Goal: Task Accomplishment & Management: Complete application form

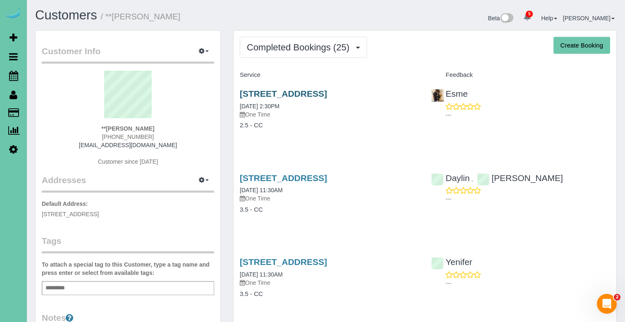
click at [305, 91] on link "17122 Potter Street, Bennington, NE 68007" at bounding box center [283, 94] width 87 height 10
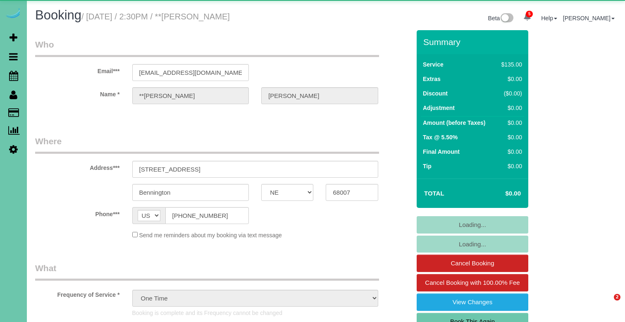
select select "NE"
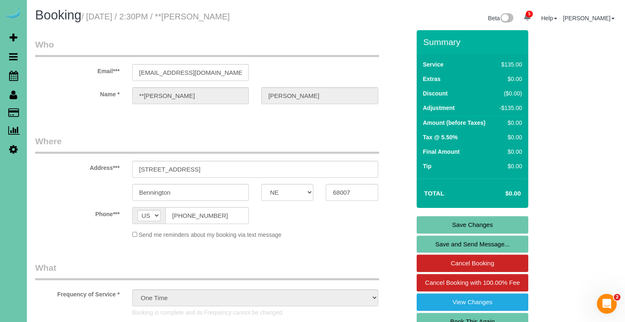
click at [439, 313] on link "Book This Again" at bounding box center [473, 321] width 112 height 17
select select "NE"
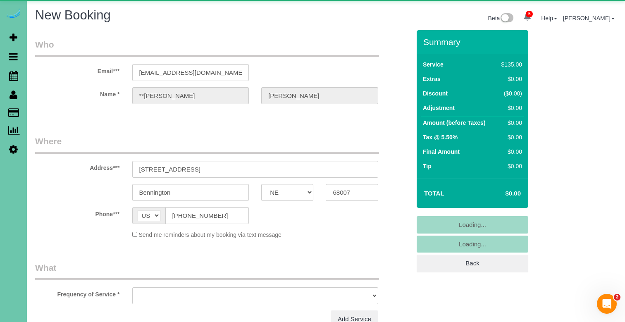
select select "string:fspay"
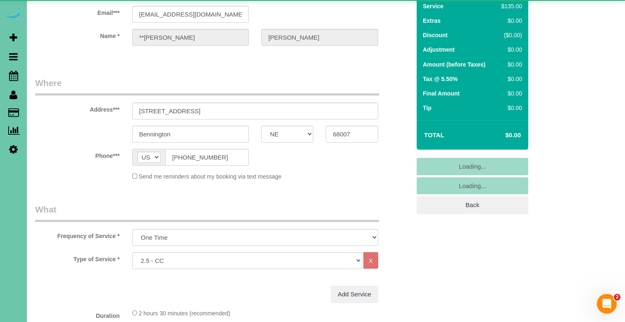
select select "object:1645"
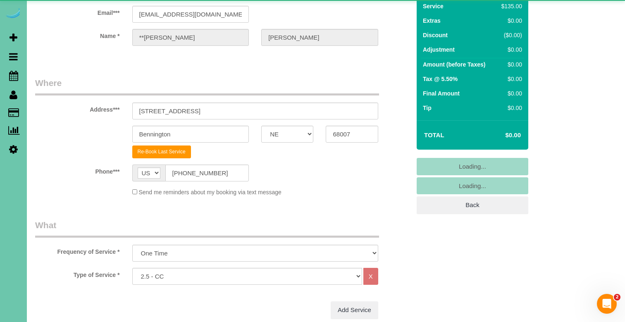
scroll to position [60, 0]
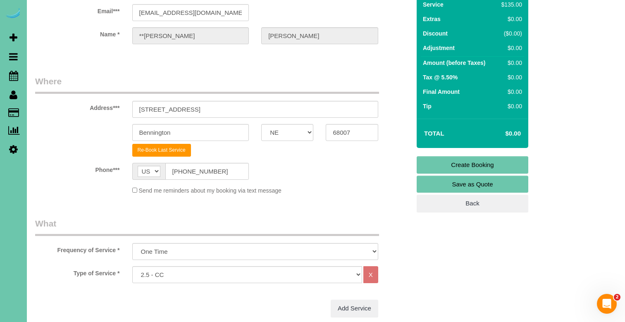
click at [295, 284] on div "Type of Service * Hourly 2.5 Hour Custom Clean 3.5 Hour Custom Clean commercial…" at bounding box center [223, 283] width 376 height 34
select select "28"
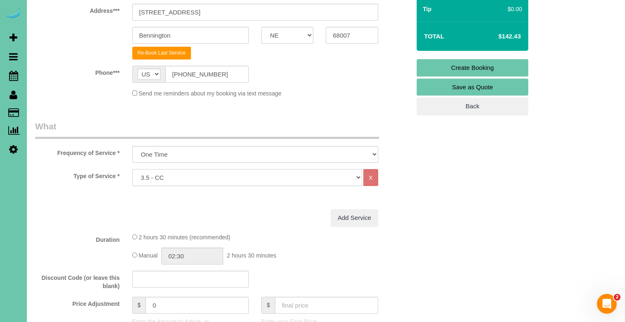
scroll to position [157, 0]
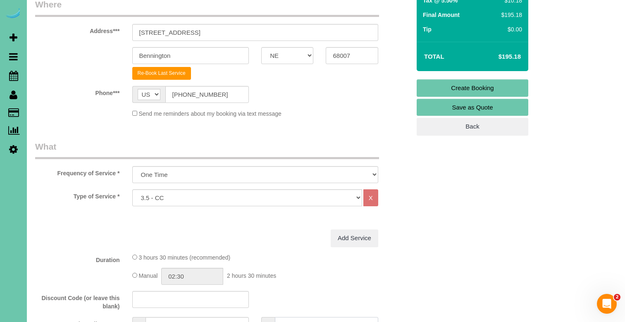
click at [298, 318] on input "text" at bounding box center [326, 325] width 103 height 17
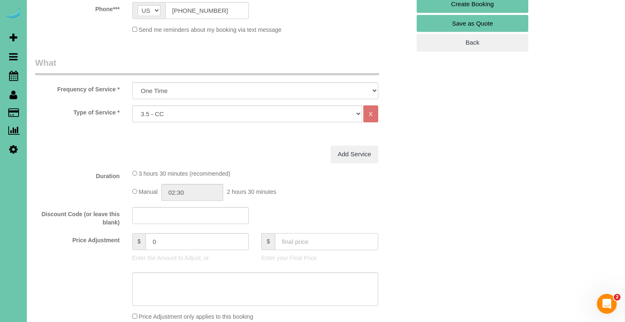
scroll to position [221, 0]
type input "0"
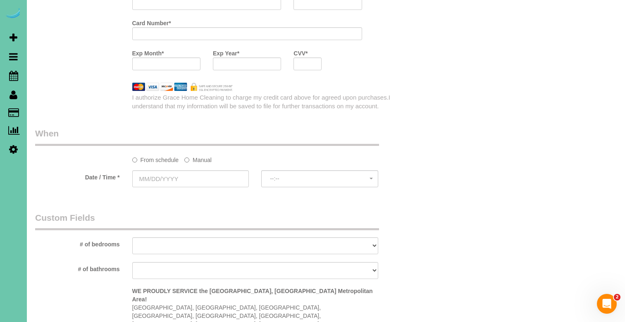
type input "-185"
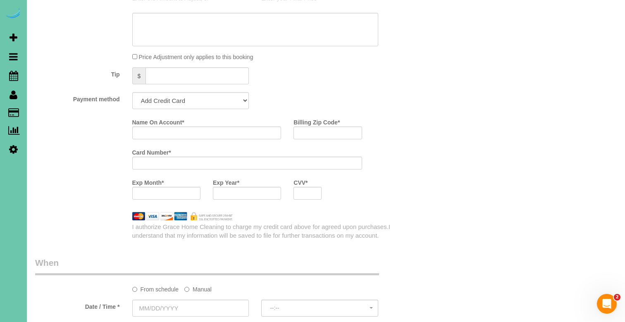
scroll to position [464, 0]
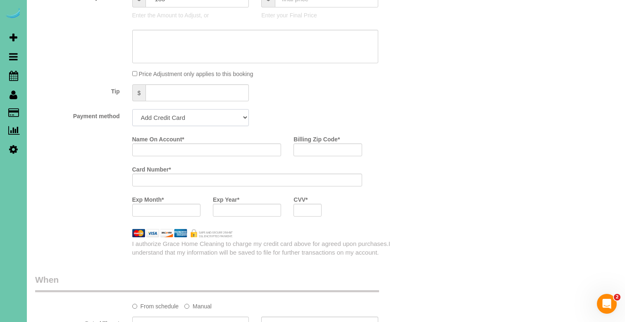
select select "string:check"
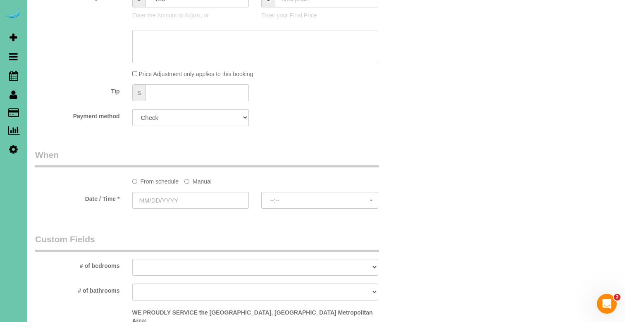
click at [203, 182] on label "Manual" at bounding box center [197, 180] width 27 height 11
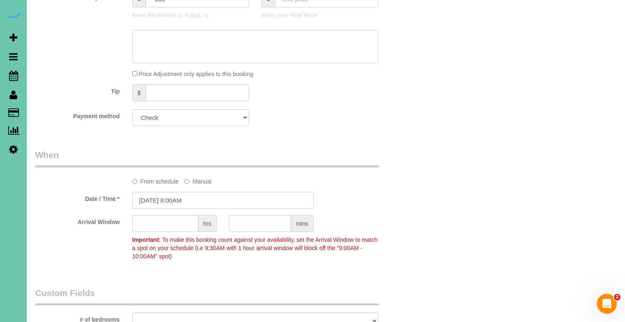
click at [201, 189] on sui-booking-spot "From schedule Manual Date / Time * [DATE] 8:00AM Arrival Window hrs mins Import…" at bounding box center [223, 206] width 376 height 115
click at [196, 194] on input "[DATE] 8:00AM" at bounding box center [223, 200] width 182 height 17
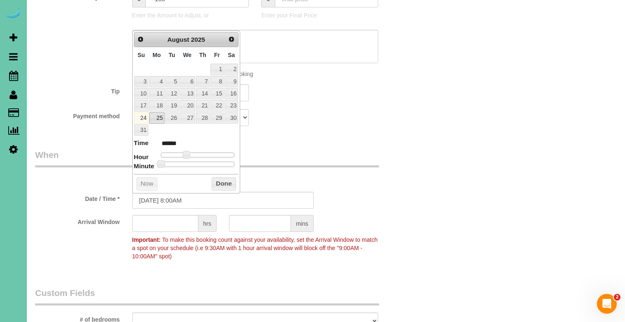
click at [157, 118] on link "25" at bounding box center [156, 118] width 15 height 11
type input "[DATE] 8:00AM"
click at [212, 177] on button "Done" at bounding box center [224, 183] width 24 height 13
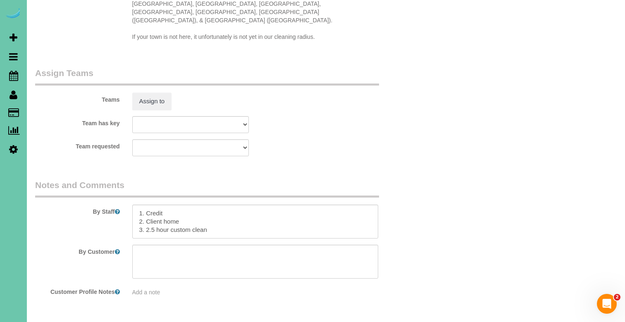
scroll to position [850, 0]
click at [149, 206] on textarea at bounding box center [255, 223] width 246 height 34
drag, startPoint x: 146, startPoint y: 188, endPoint x: 201, endPoint y: 222, distance: 64.1
click at [201, 222] on sui-booking-comments "By Staff By Customer Customer Profile Notes Add a note" at bounding box center [223, 238] width 376 height 117
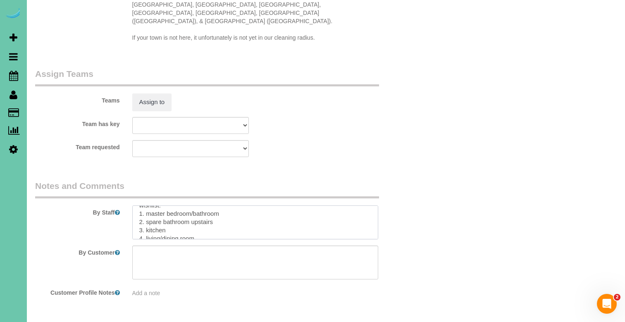
scroll to position [50, 0]
type textarea "1. Credit 2. Client home 3. 3.5 hour custom clean wishlist: 1. master bedroom/b…"
click at [165, 93] on button "Assign to" at bounding box center [152, 101] width 40 height 17
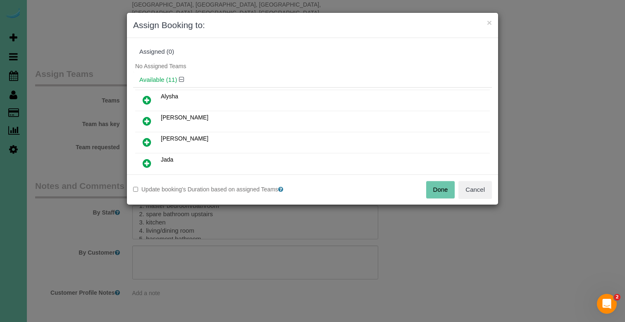
click at [147, 96] on icon at bounding box center [147, 100] width 9 height 10
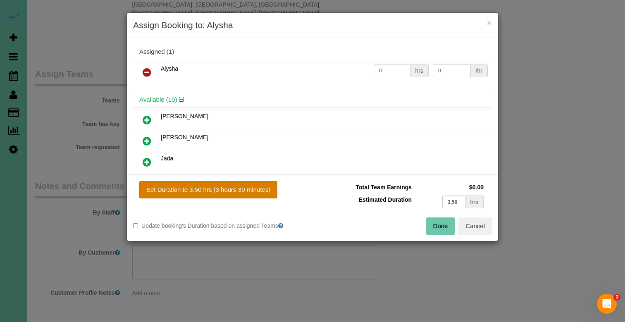
click at [202, 196] on button "Set Duration to 3.50 hrs (3 hours 30 minutes)" at bounding box center [208, 189] width 138 height 17
type input "3.50"
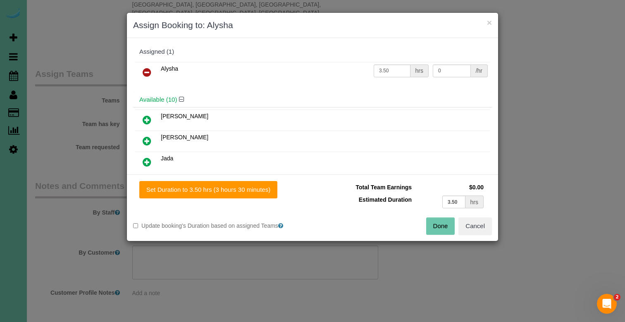
click at [441, 227] on button "Done" at bounding box center [440, 226] width 29 height 17
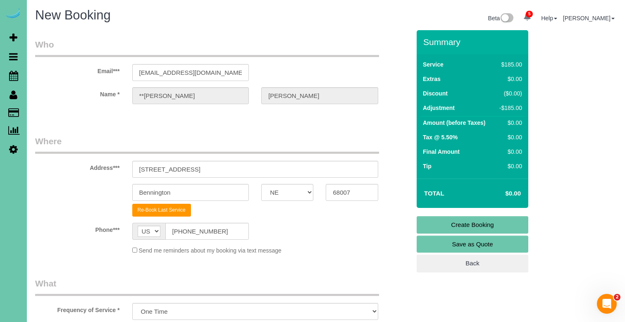
scroll to position [0, 0]
click at [450, 223] on link "Create Booking" at bounding box center [473, 224] width 112 height 17
